Goal: Information Seeking & Learning: Learn about a topic

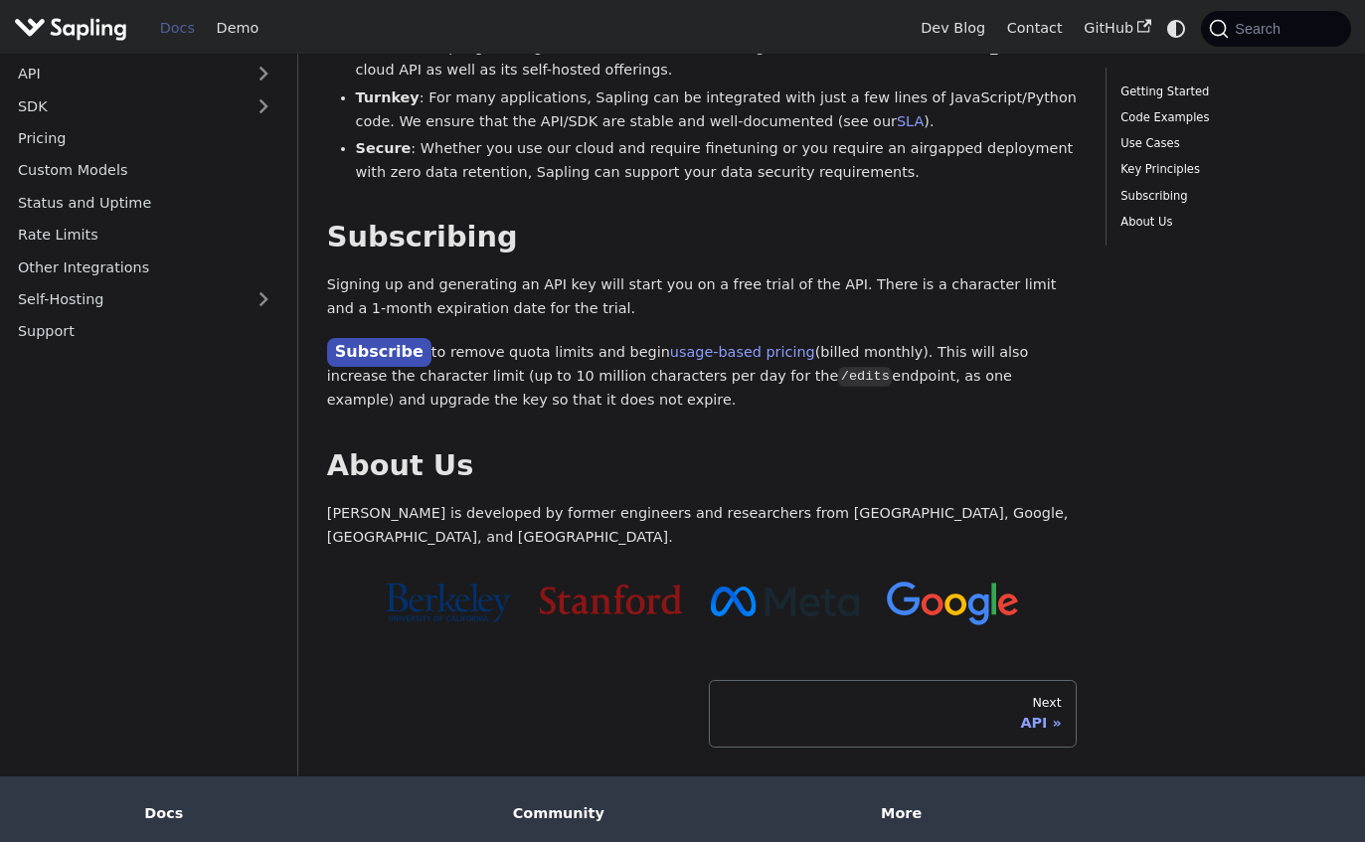
scroll to position [1543, 0]
click at [884, 680] on link "Next API" at bounding box center [893, 714] width 368 height 68
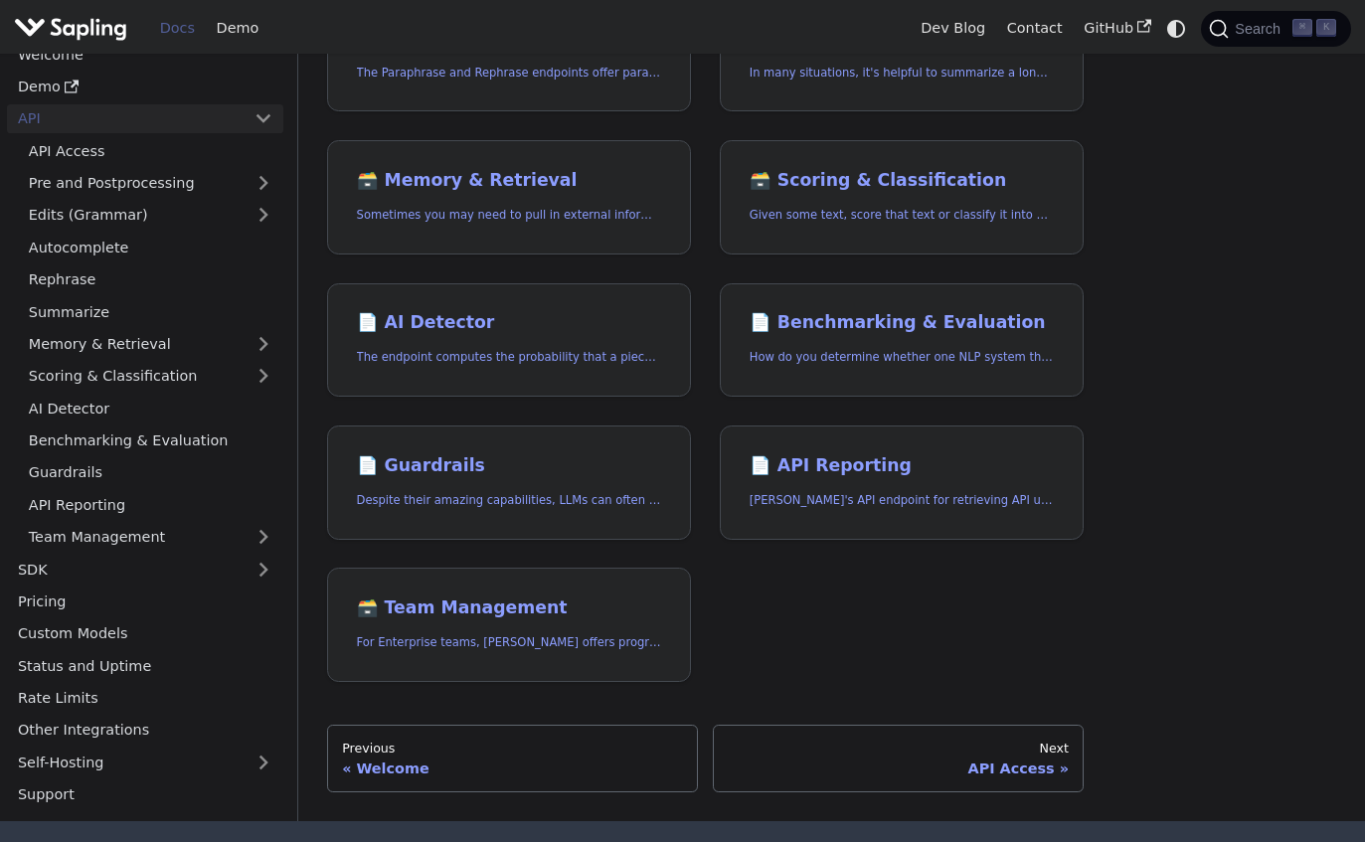
scroll to position [533, 0]
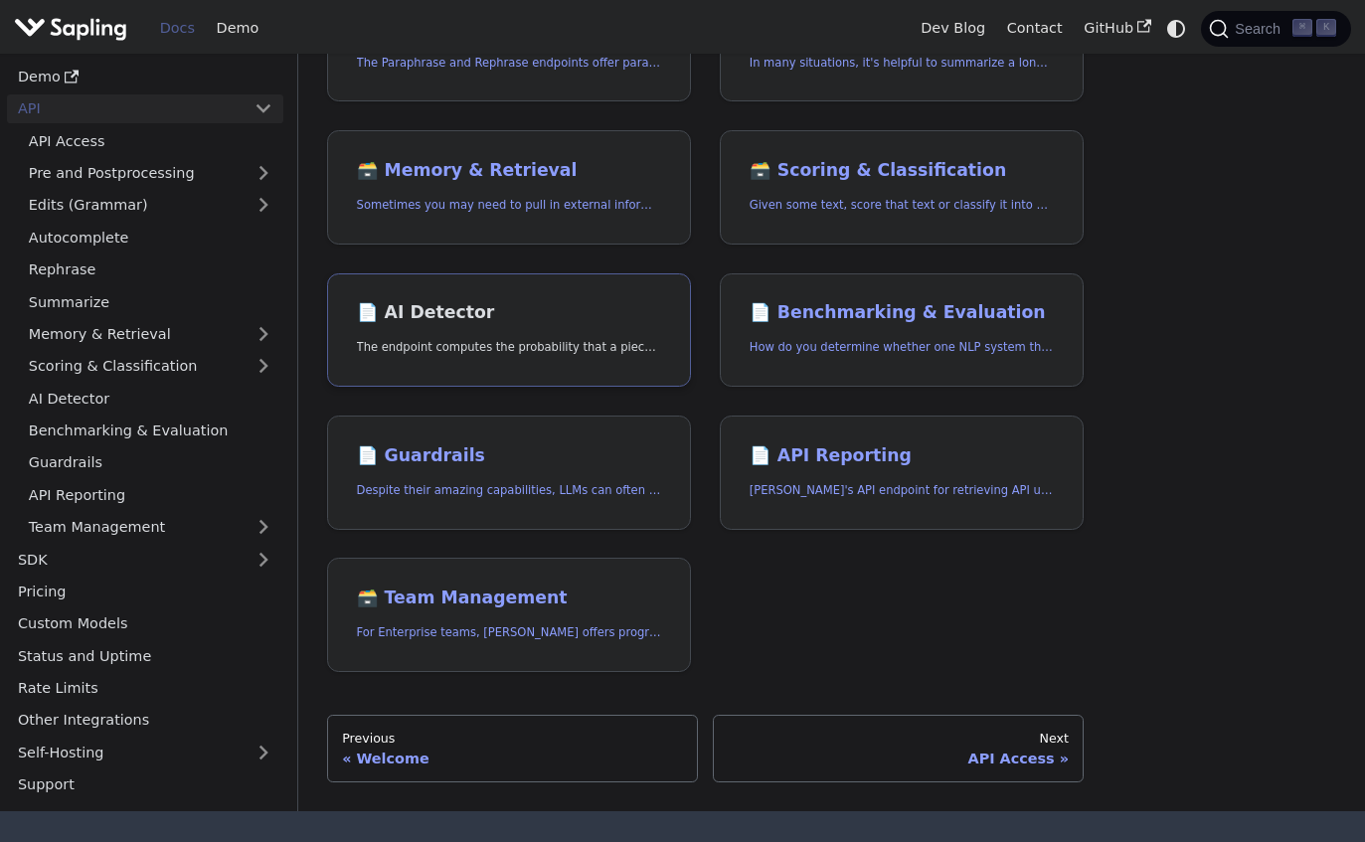
click at [436, 306] on h2 "📄️ AI Detector" at bounding box center [509, 313] width 305 height 22
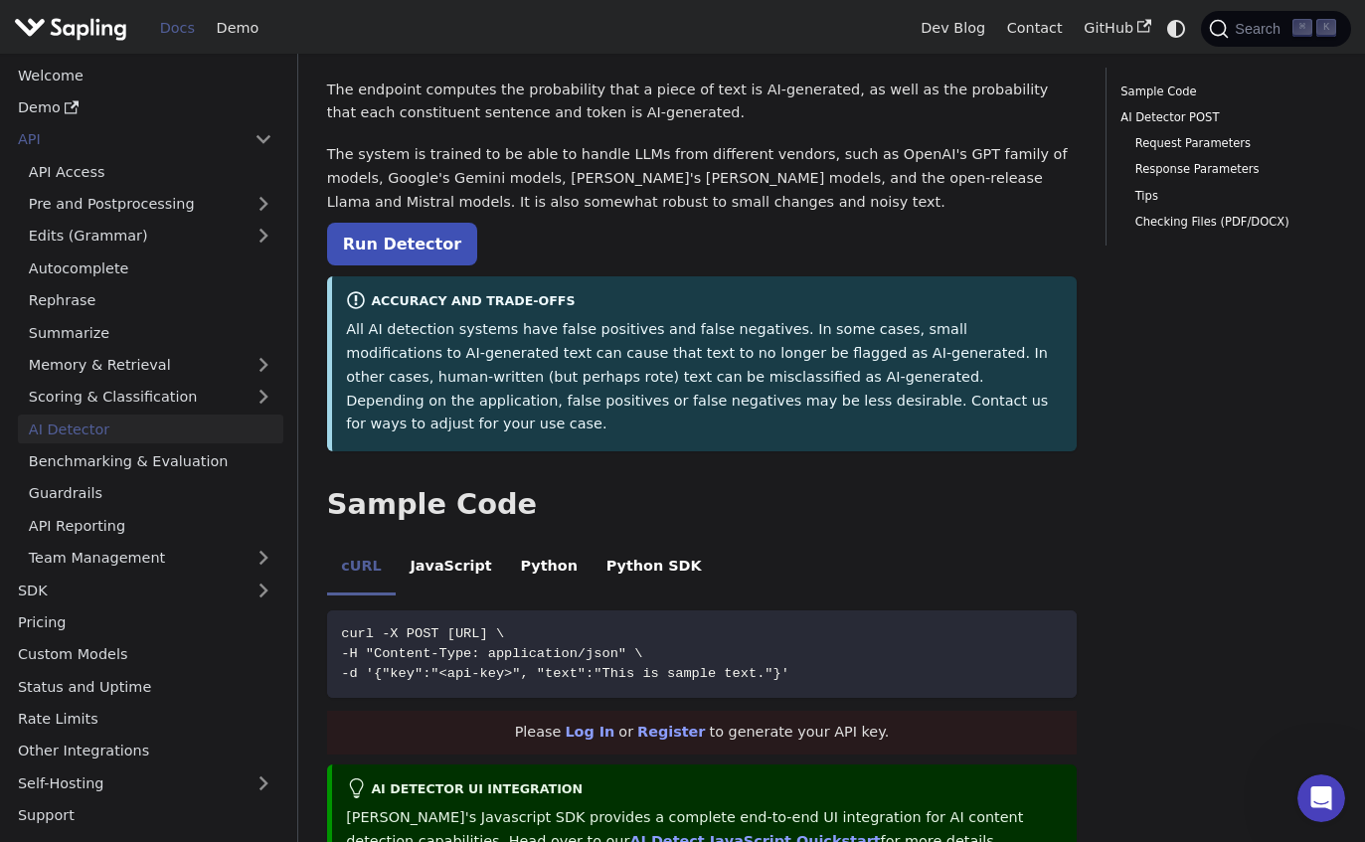
scroll to position [104, 0]
